Goal: Entertainment & Leisure: Consume media (video, audio)

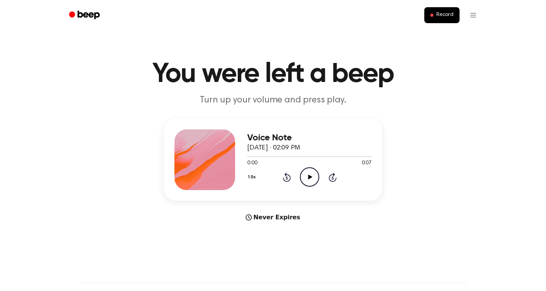
click at [311, 184] on icon "Play Audio" at bounding box center [309, 176] width 19 height 19
click at [309, 184] on icon "Pause Audio" at bounding box center [309, 176] width 19 height 19
click at [307, 172] on icon "Play Audio" at bounding box center [309, 176] width 19 height 19
click at [308, 178] on icon "Play Audio" at bounding box center [309, 176] width 19 height 19
click at [309, 175] on icon "Pause Audio" at bounding box center [309, 176] width 19 height 19
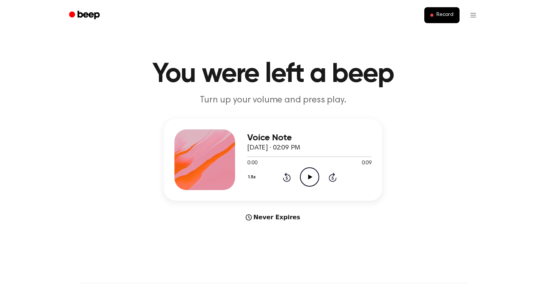
click at [312, 188] on div "Voice Note September 29, 2025 · 02:09 PM 0:00 0:09 Your browser does not suppor…" at bounding box center [309, 159] width 124 height 61
click at [312, 181] on icon "Play Audio" at bounding box center [309, 176] width 19 height 19
click at [312, 181] on icon "Pause Audio" at bounding box center [309, 176] width 19 height 19
click at [312, 181] on icon "Play Audio" at bounding box center [309, 176] width 19 height 19
click at [312, 181] on icon "Pause Audio" at bounding box center [309, 176] width 19 height 19
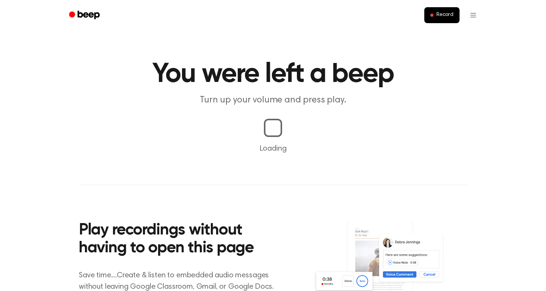
click at [304, 112] on main "You were left a beep Turn up your volume and press play. Loading Play recording…" at bounding box center [273, 177] width 546 height 355
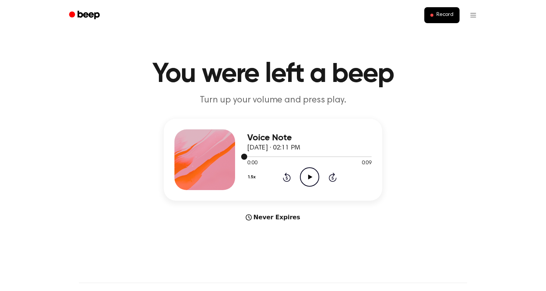
click at [296, 161] on div "0:00 0:09" at bounding box center [309, 163] width 124 height 8
click at [313, 176] on icon "Play Audio" at bounding box center [309, 176] width 19 height 19
click at [311, 179] on icon "Pause Audio" at bounding box center [309, 176] width 19 height 19
click at [313, 186] on circle at bounding box center [309, 177] width 19 height 19
click at [310, 178] on icon "Pause Audio" at bounding box center [309, 176] width 19 height 19
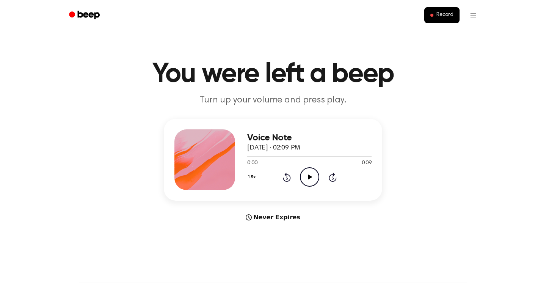
click at [311, 178] on icon at bounding box center [310, 176] width 4 height 5
click at [311, 179] on icon at bounding box center [309, 176] width 3 height 5
click at [311, 179] on icon "Play Audio" at bounding box center [309, 176] width 19 height 19
click at [311, 179] on icon at bounding box center [309, 176] width 3 height 5
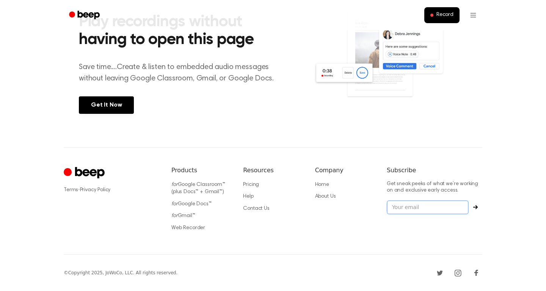
scroll to position [307, 0]
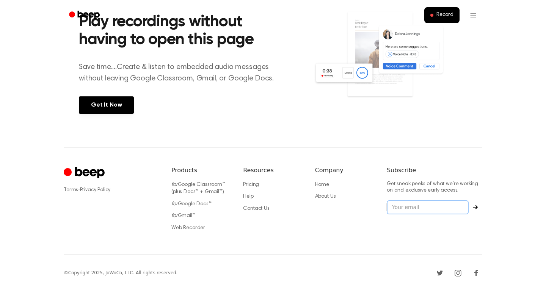
scroll to position [307, 0]
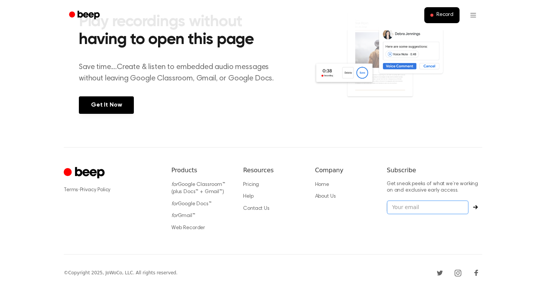
scroll to position [307, 0]
click at [349, 73] on img at bounding box center [391, 62] width 154 height 102
click at [65, 15] on link "Beep" at bounding box center [85, 15] width 43 height 15
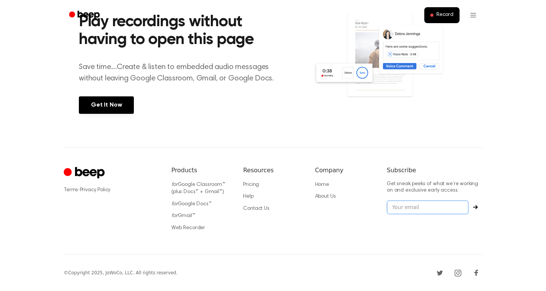
scroll to position [209, 0]
